Goal: Transaction & Acquisition: Subscribe to service/newsletter

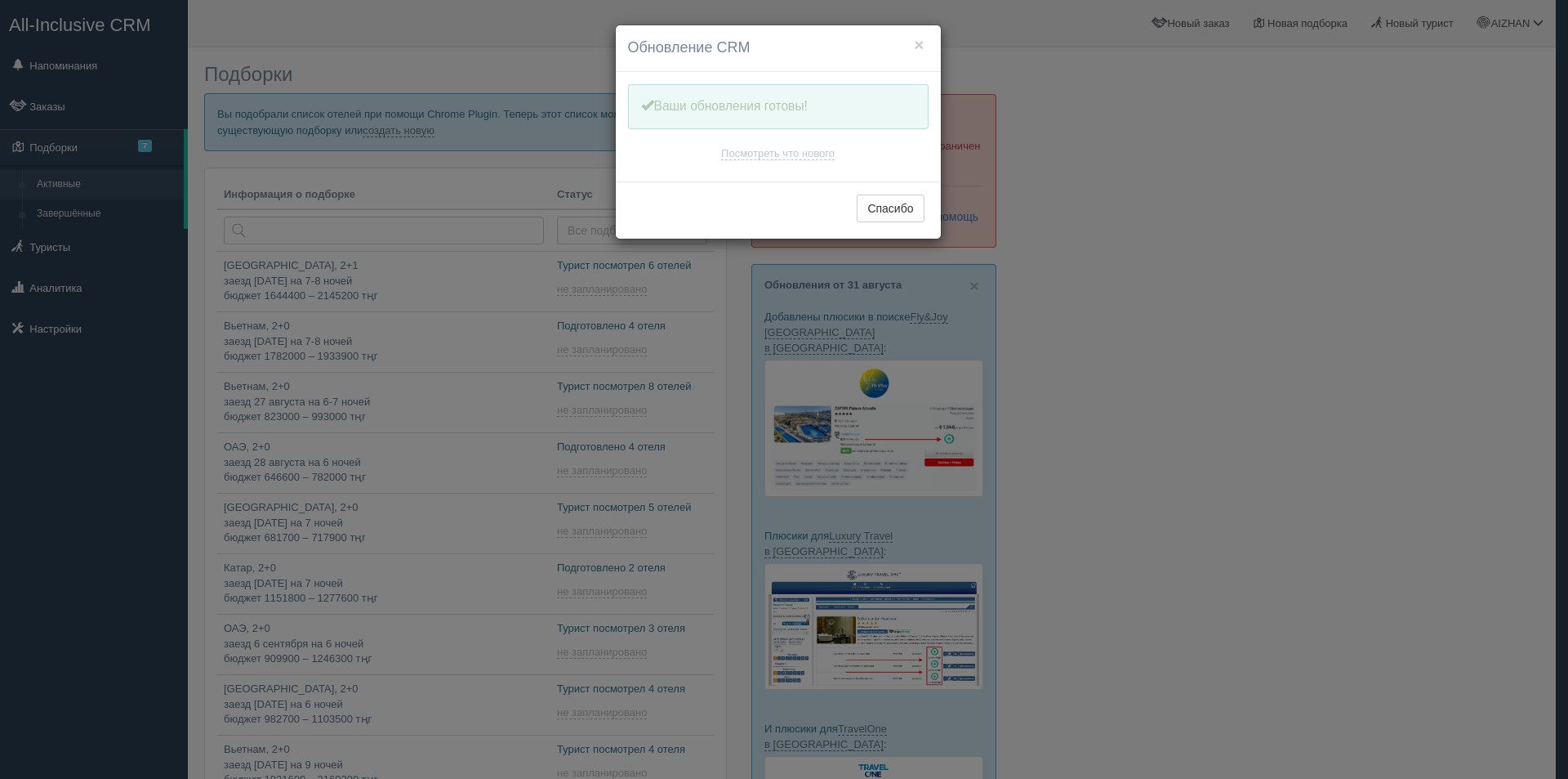
click at [925, 43] on h4 "Обновление CRM" at bounding box center [778, 48] width 300 height 21
click at [921, 43] on button "×" at bounding box center [919, 44] width 10 height 18
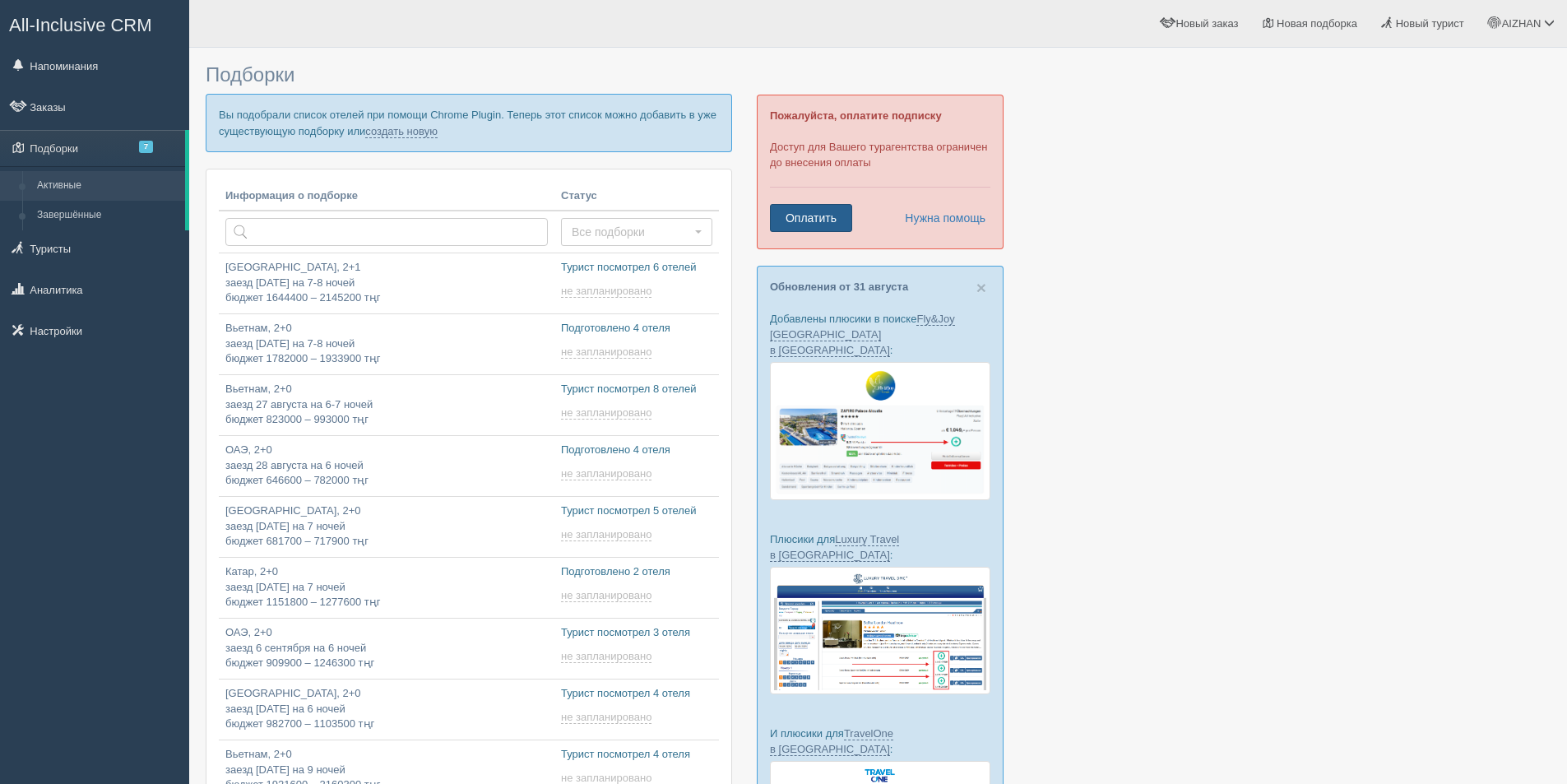
click at [839, 213] on link "Оплатить" at bounding box center [811, 218] width 82 height 28
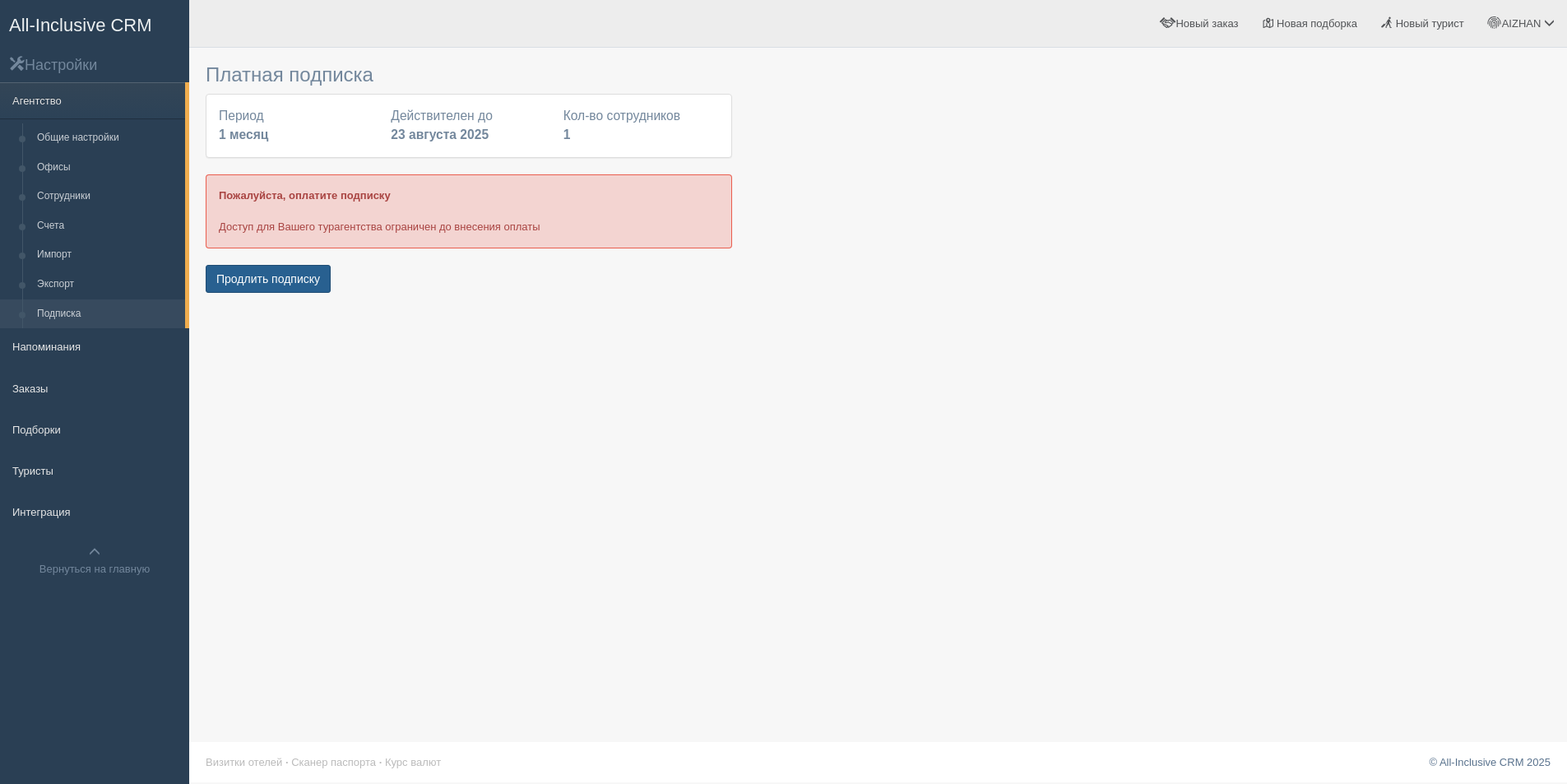
click at [271, 276] on button "Продлить подписку" at bounding box center [268, 278] width 125 height 28
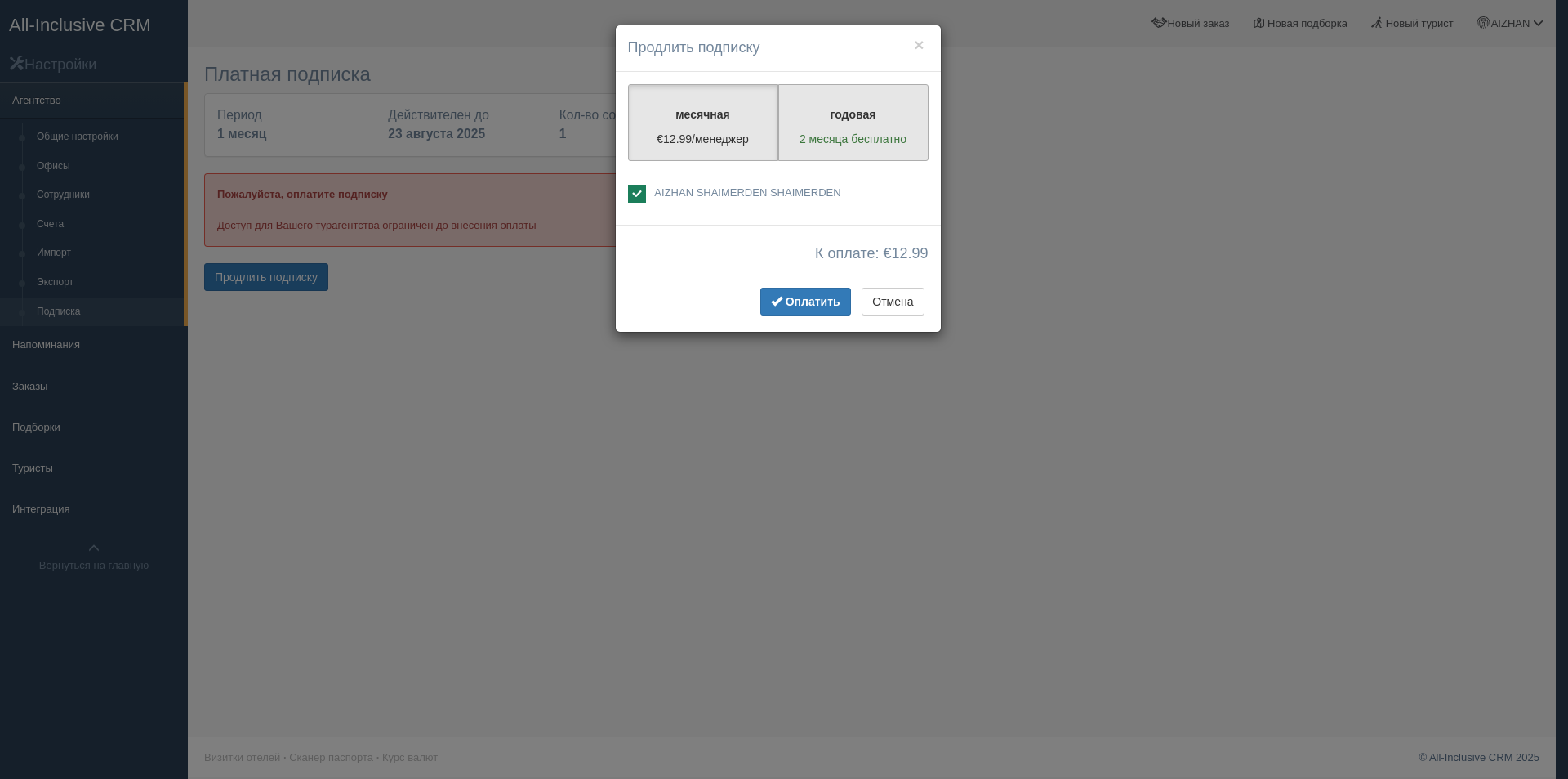
click at [830, 149] on label "годовая 2 месяца бесплатно" at bounding box center [854, 123] width 150 height 77
radio input "true"
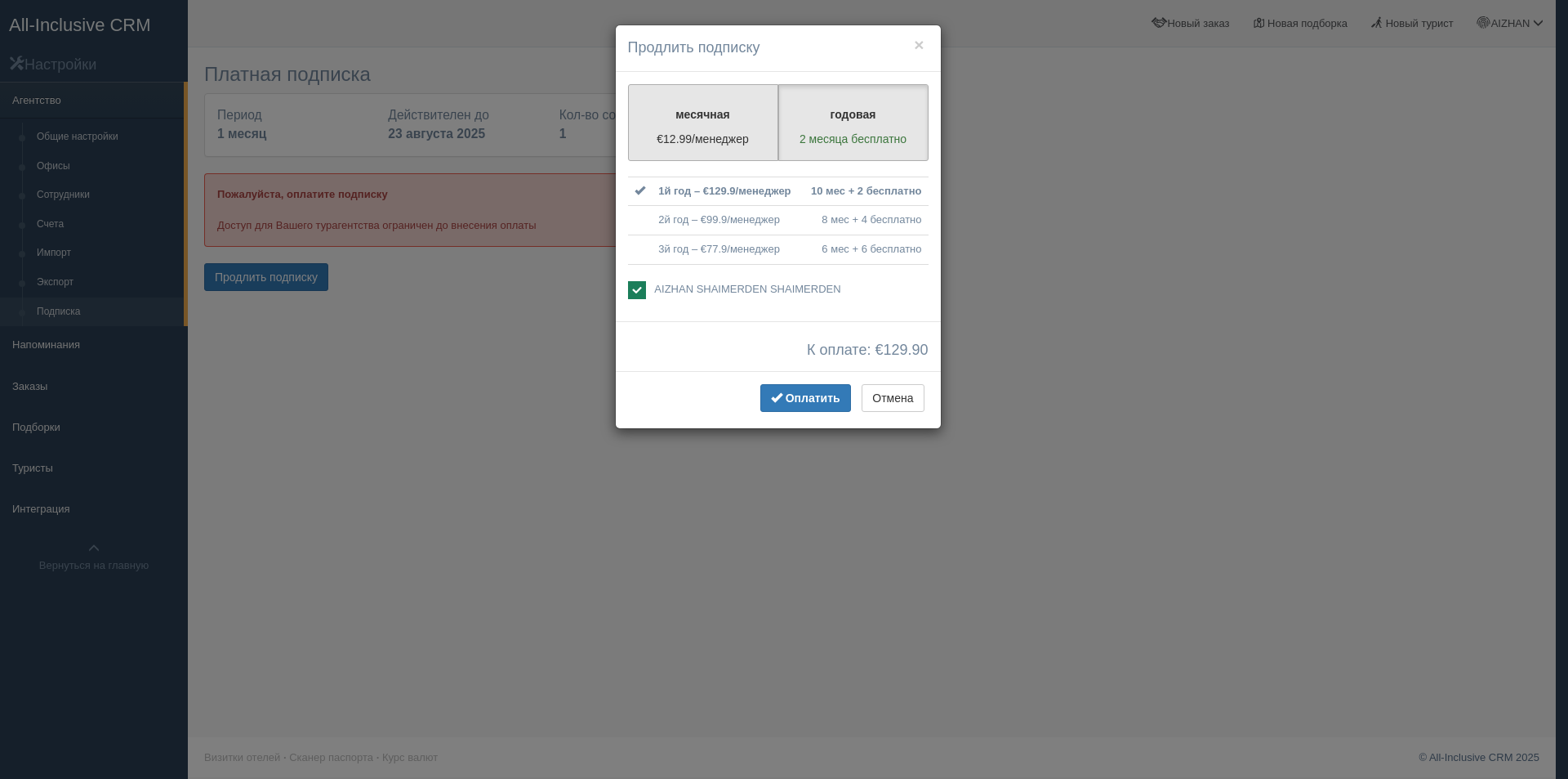
click at [754, 141] on p "€12.99/менеджер" at bounding box center [703, 139] width 129 height 17
radio input "true"
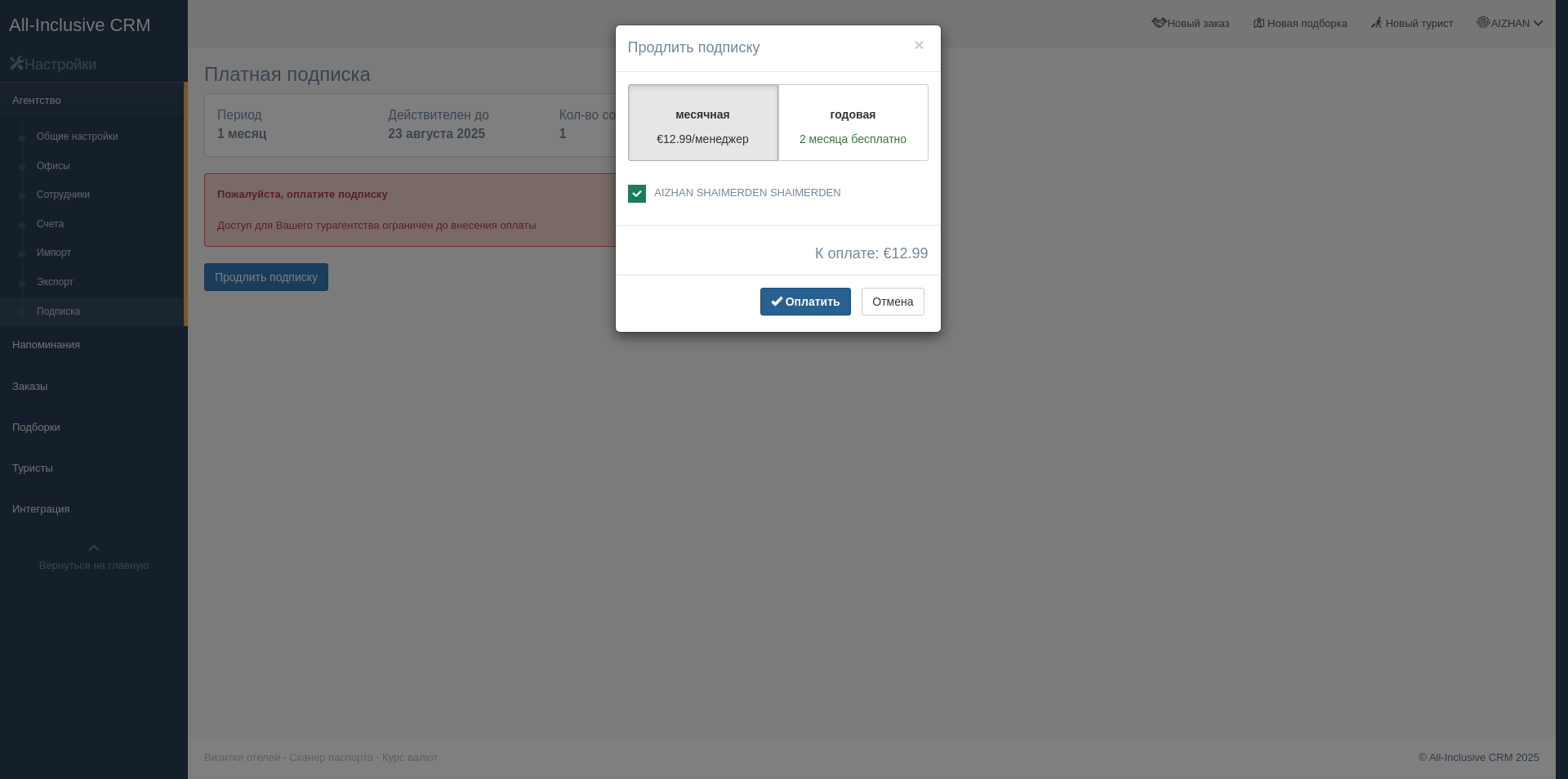
click at [796, 293] on button "Оплатить" at bounding box center [805, 301] width 91 height 28
